Goal: Check status

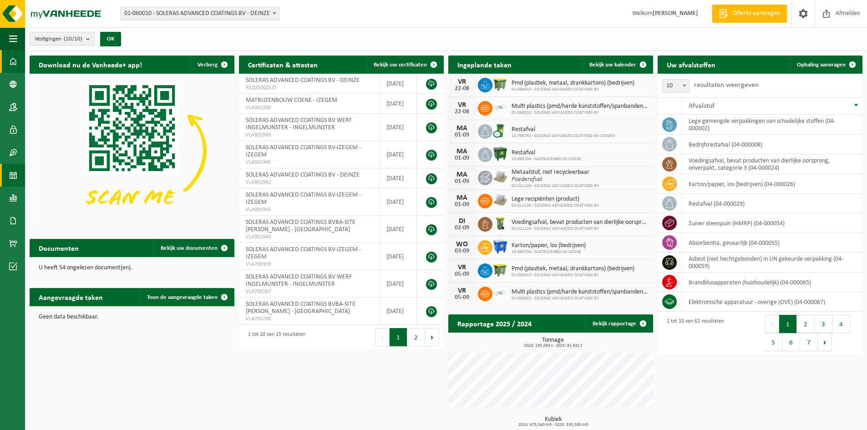
click at [13, 169] on span at bounding box center [13, 175] width 8 height 23
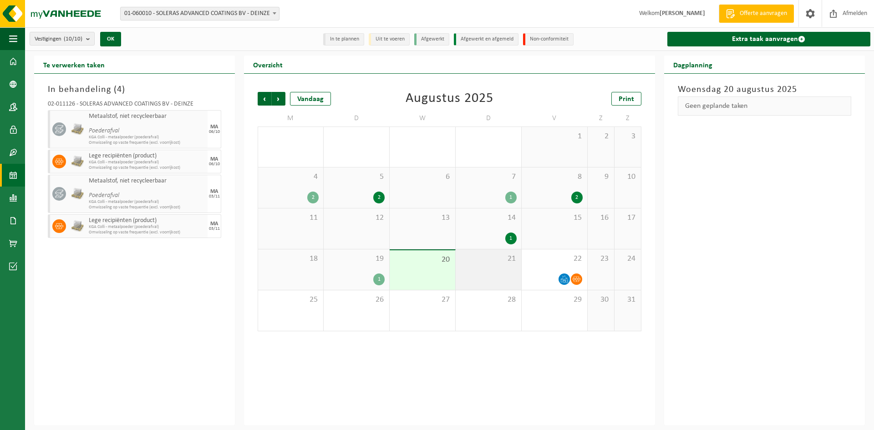
click at [499, 281] on div "21" at bounding box center [488, 269] width 66 height 40
click at [552, 272] on div "22" at bounding box center [554, 269] width 66 height 40
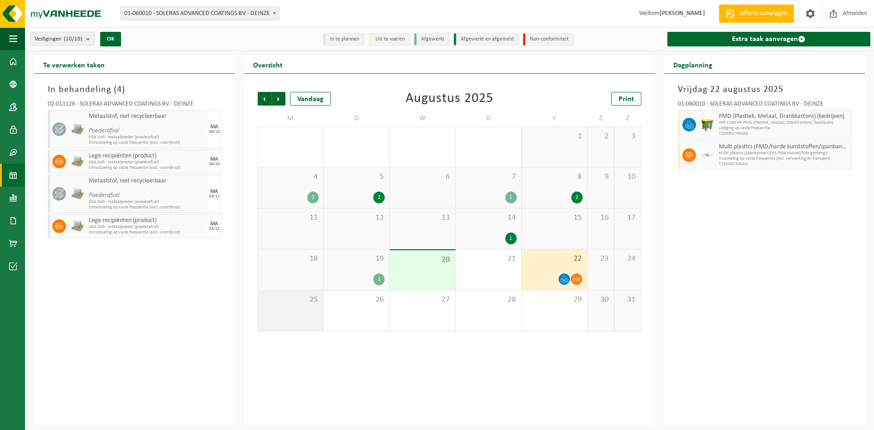
click at [286, 304] on span "25" at bounding box center [291, 300] width 56 height 10
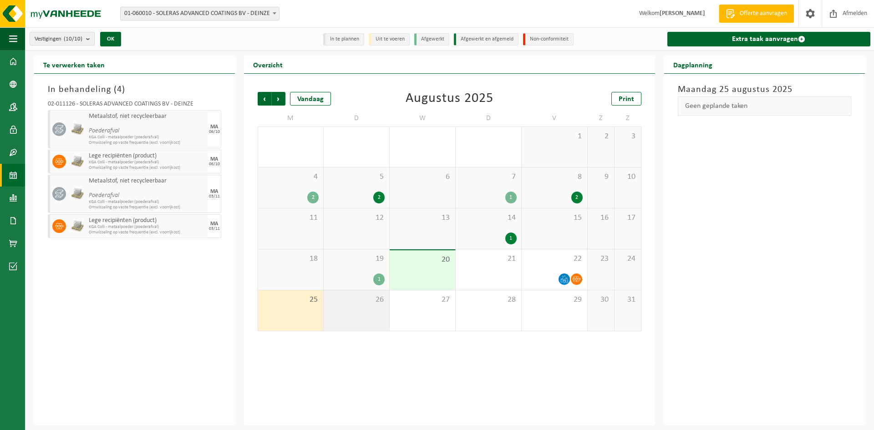
click at [349, 312] on div "26" at bounding box center [356, 310] width 66 height 40
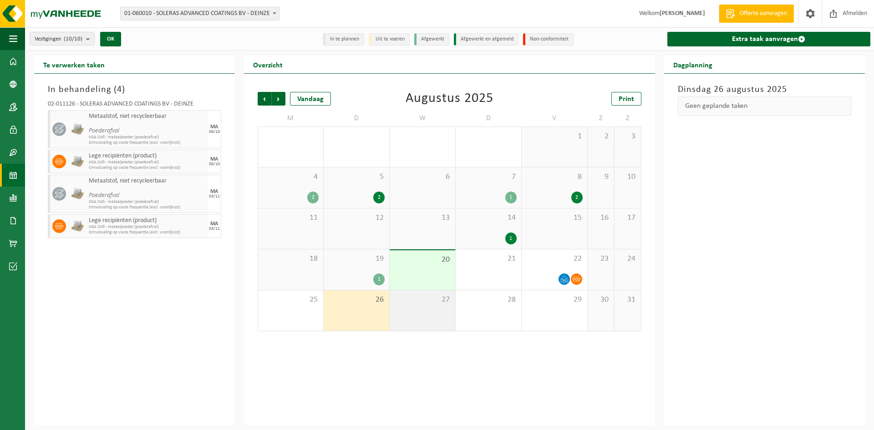
click at [432, 318] on div "27" at bounding box center [422, 310] width 66 height 40
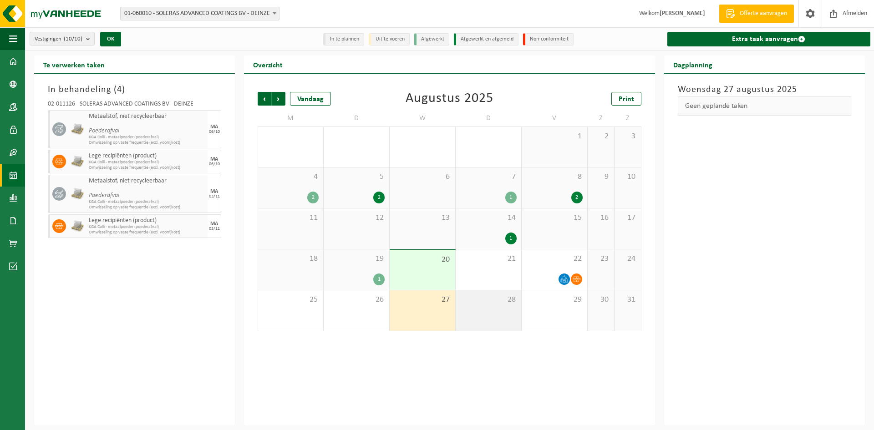
click at [475, 312] on div "28" at bounding box center [488, 310] width 66 height 40
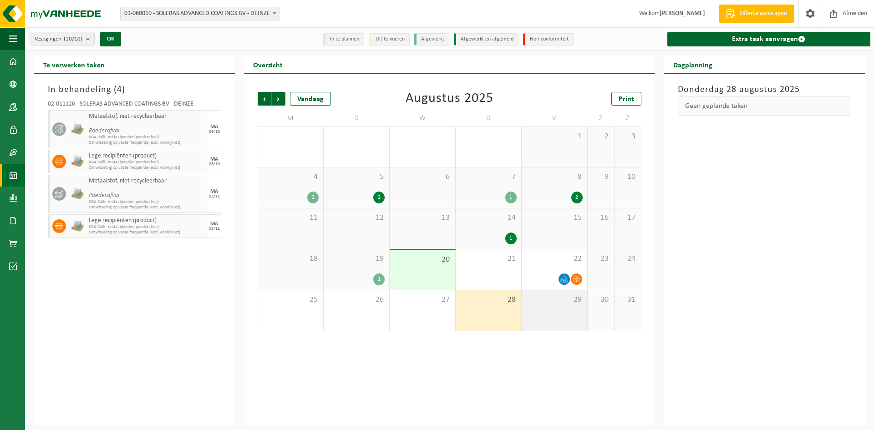
click at [563, 325] on div "29" at bounding box center [554, 310] width 66 height 40
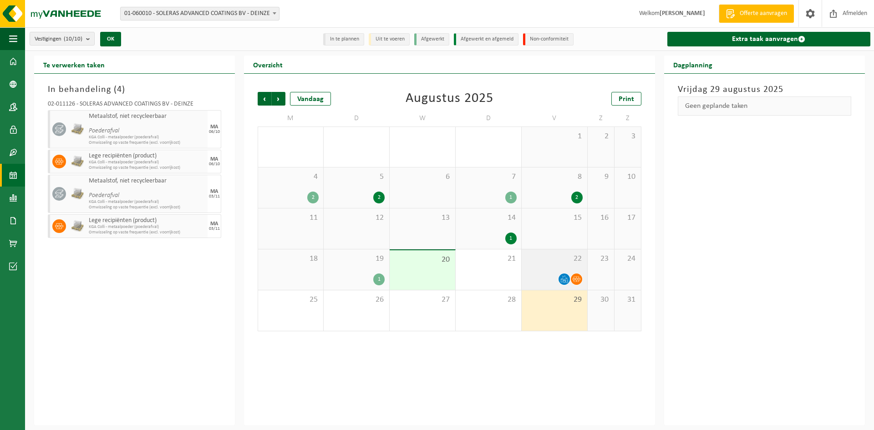
click at [544, 280] on div at bounding box center [554, 279] width 56 height 12
